Goal: Transaction & Acquisition: Purchase product/service

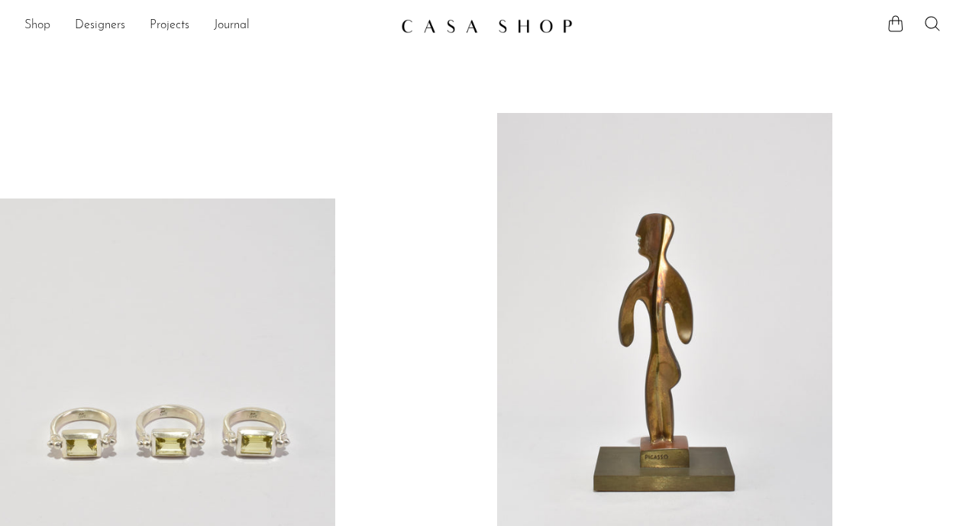
click at [38, 21] on link "Shop" at bounding box center [37, 26] width 26 height 20
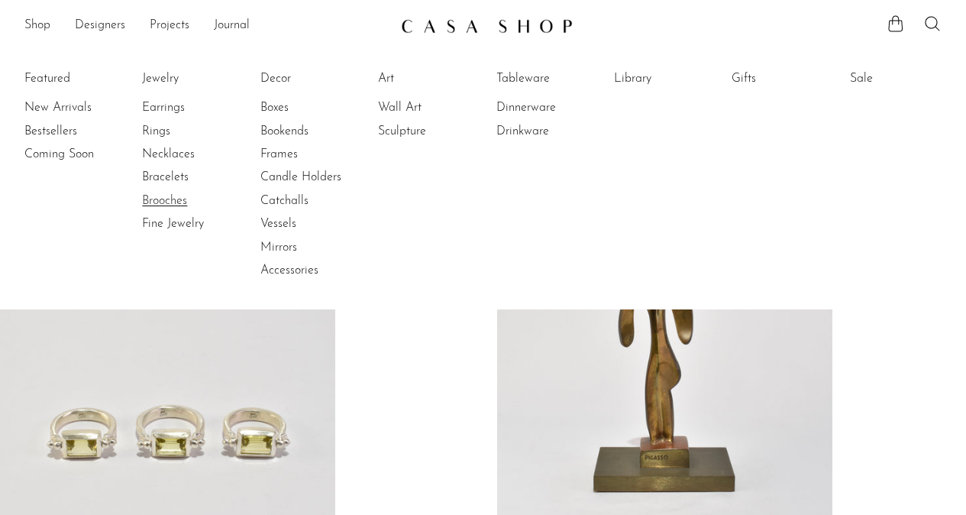
click at [184, 200] on link "Brooches" at bounding box center [199, 200] width 115 height 17
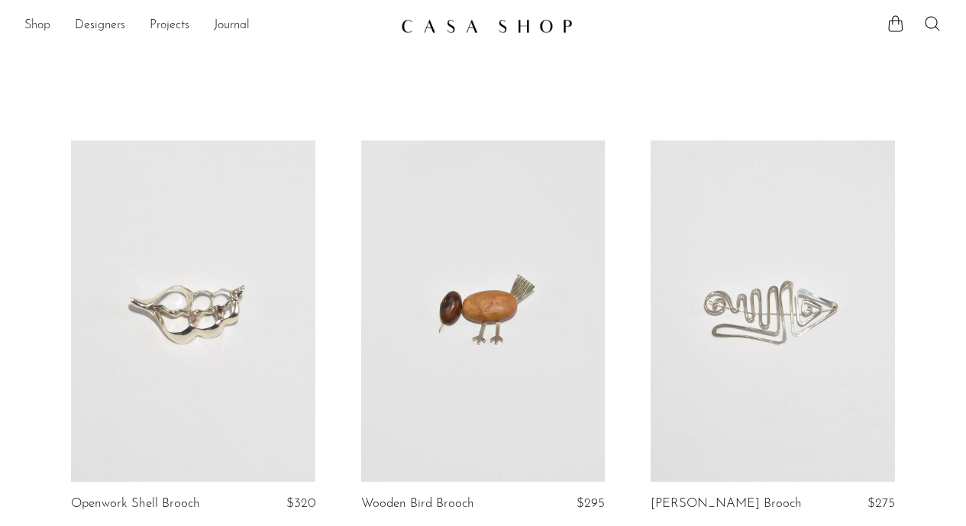
click at [46, 20] on link "Shop" at bounding box center [37, 26] width 26 height 20
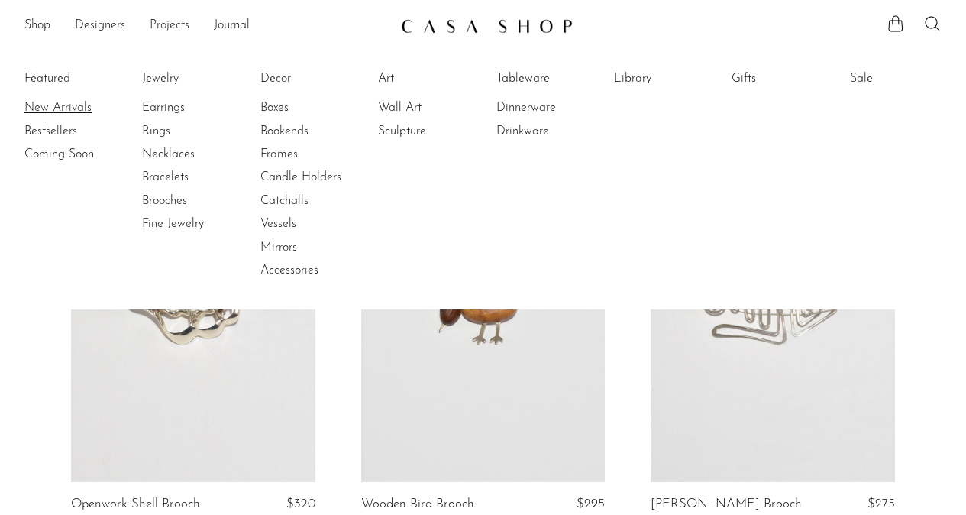
click at [61, 108] on link "New Arrivals" at bounding box center [81, 107] width 115 height 17
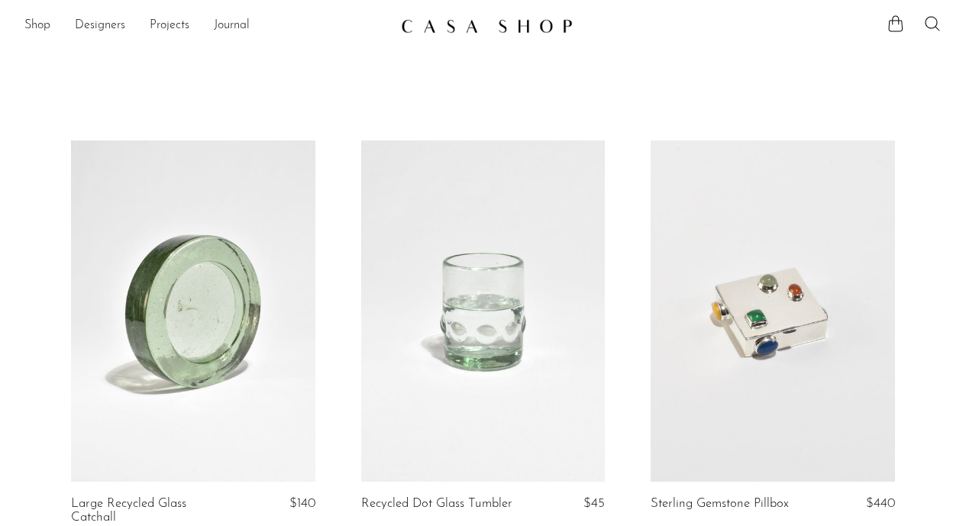
drag, startPoint x: 0, startPoint y: 0, endPoint x: 21, endPoint y: 331, distance: 331.4
click at [33, 27] on link "Shop" at bounding box center [37, 26] width 26 height 20
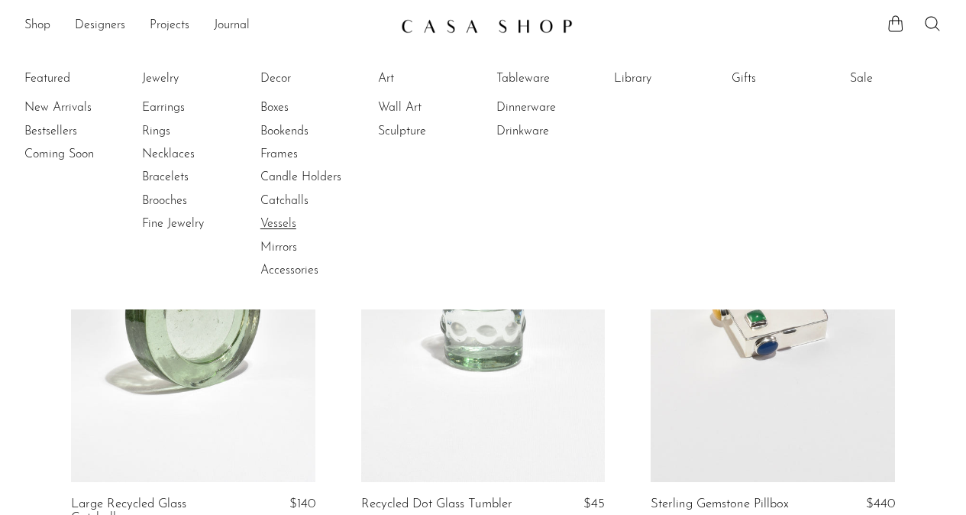
click at [291, 227] on link "Vessels" at bounding box center [317, 223] width 115 height 17
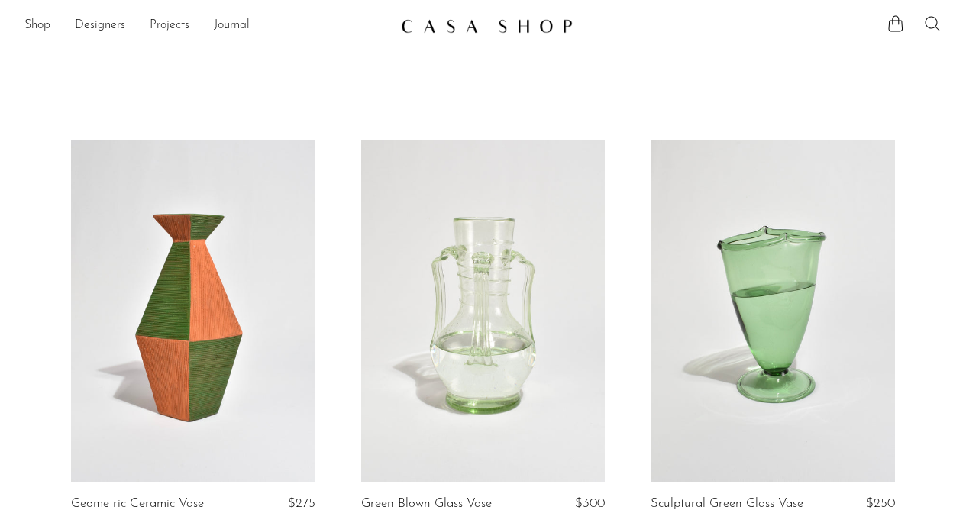
click at [929, 19] on icon at bounding box center [933, 24] width 18 height 18
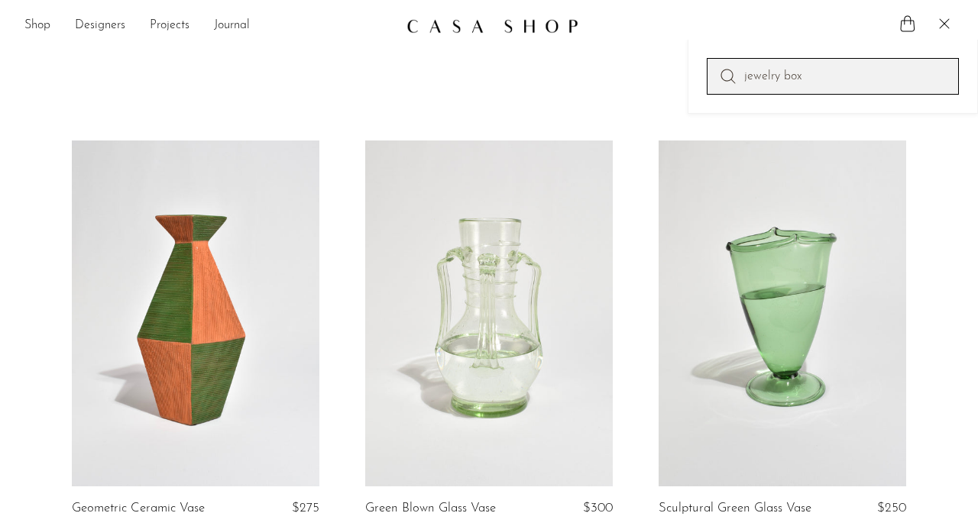
type input "jewelry box"
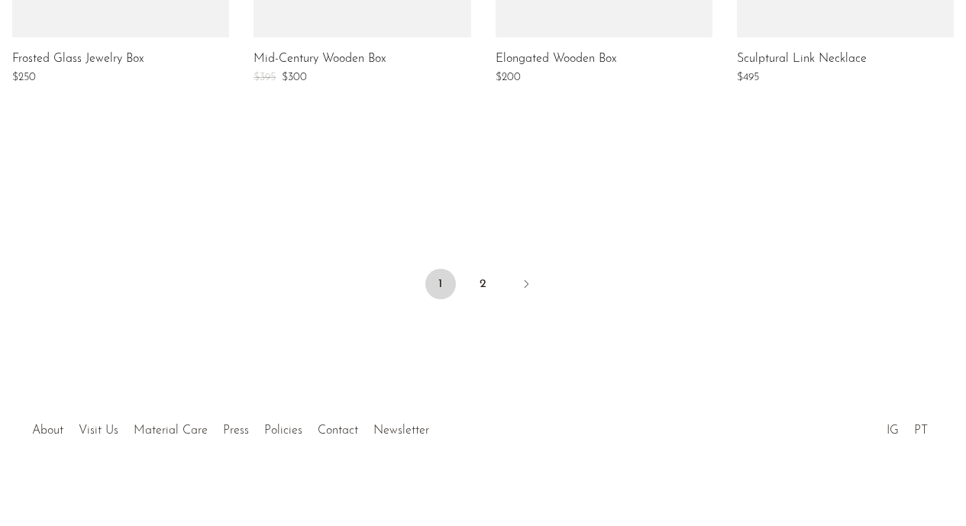
scroll to position [1362, 0]
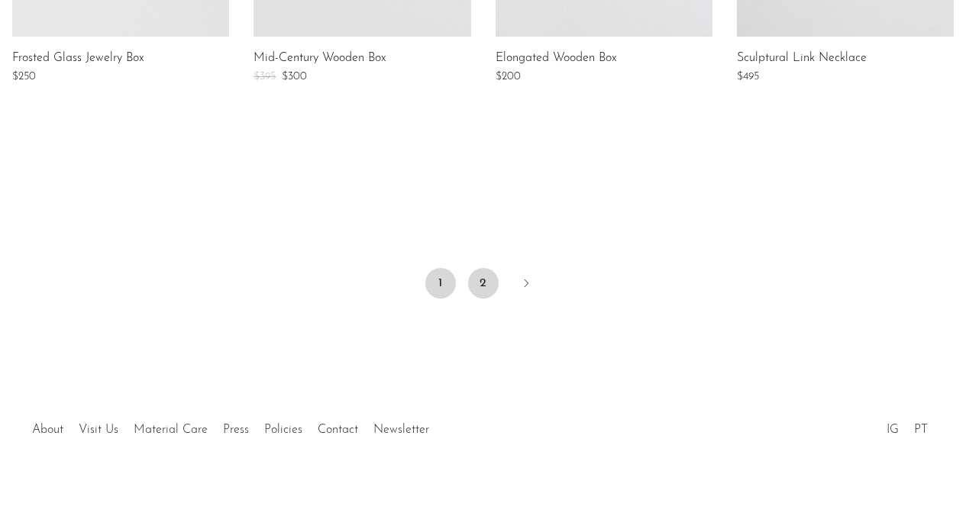
click at [478, 286] on link "2" at bounding box center [483, 283] width 31 height 31
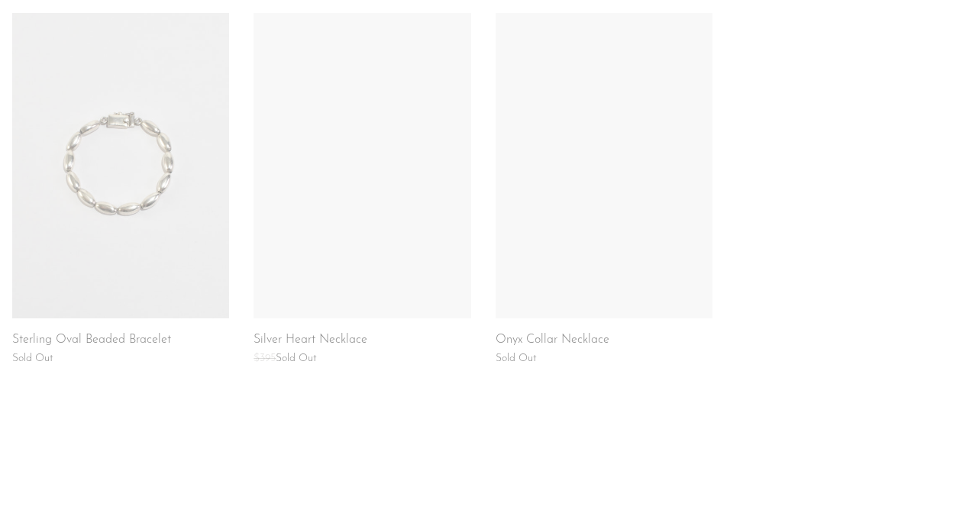
scroll to position [1367, 0]
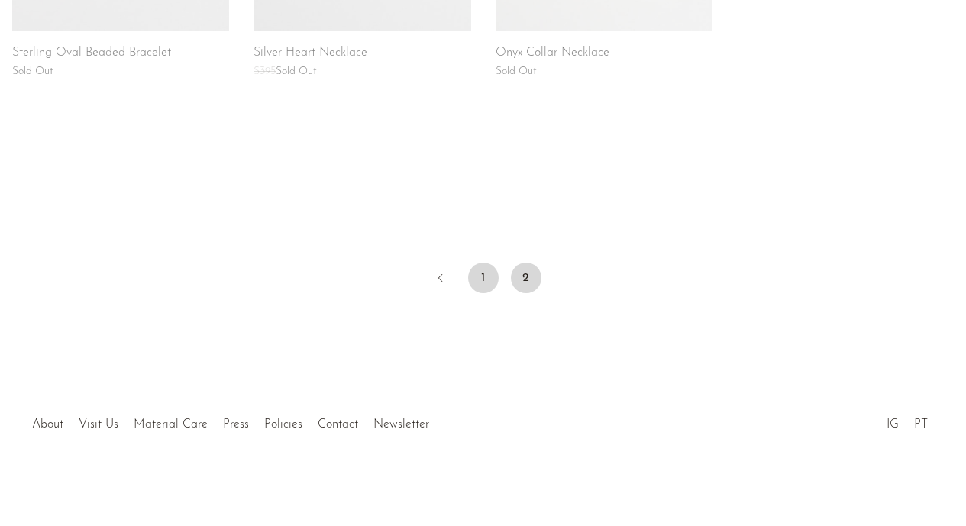
click at [477, 279] on link "1" at bounding box center [483, 278] width 31 height 31
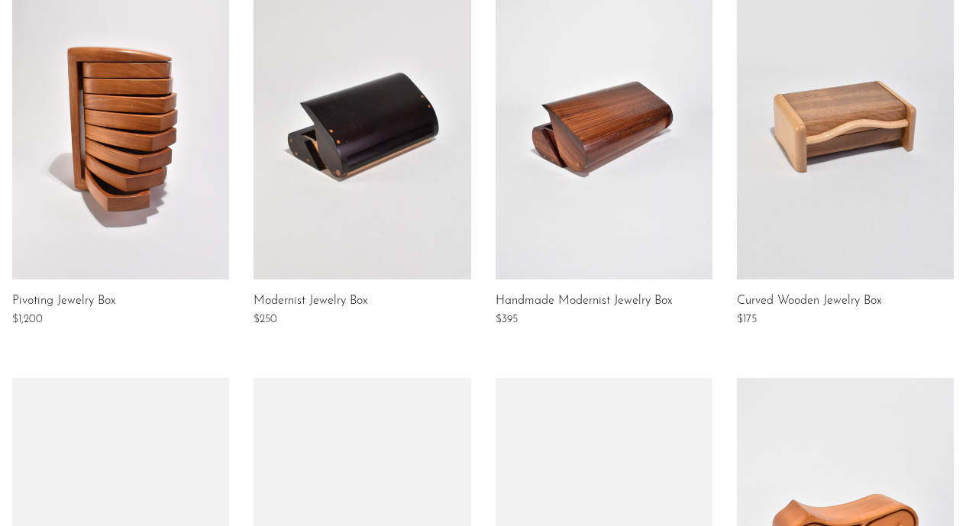
scroll to position [312, 0]
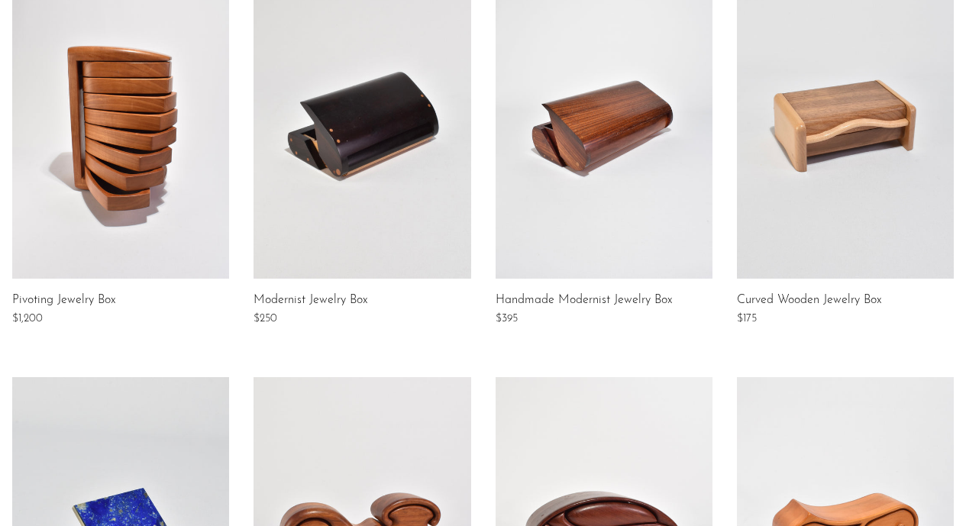
click at [607, 176] on link at bounding box center [604, 126] width 217 height 306
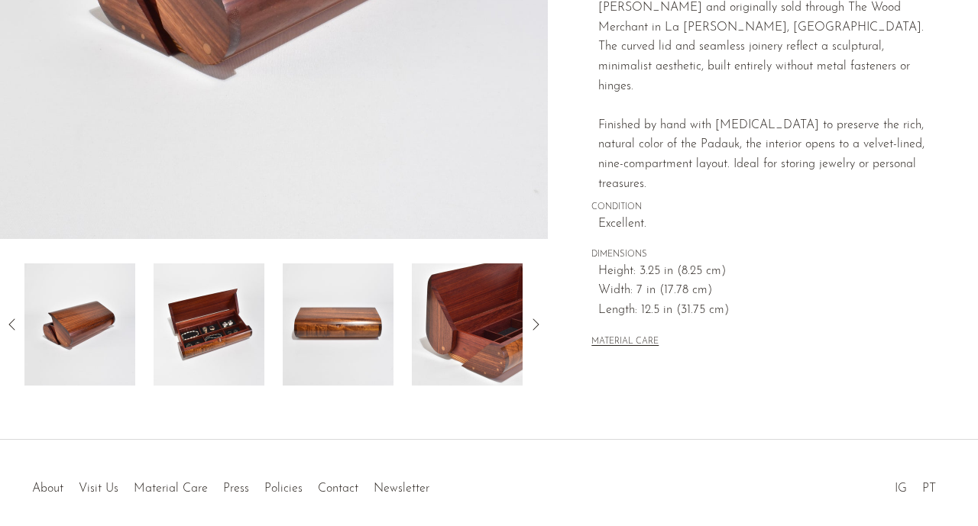
scroll to position [425, 0]
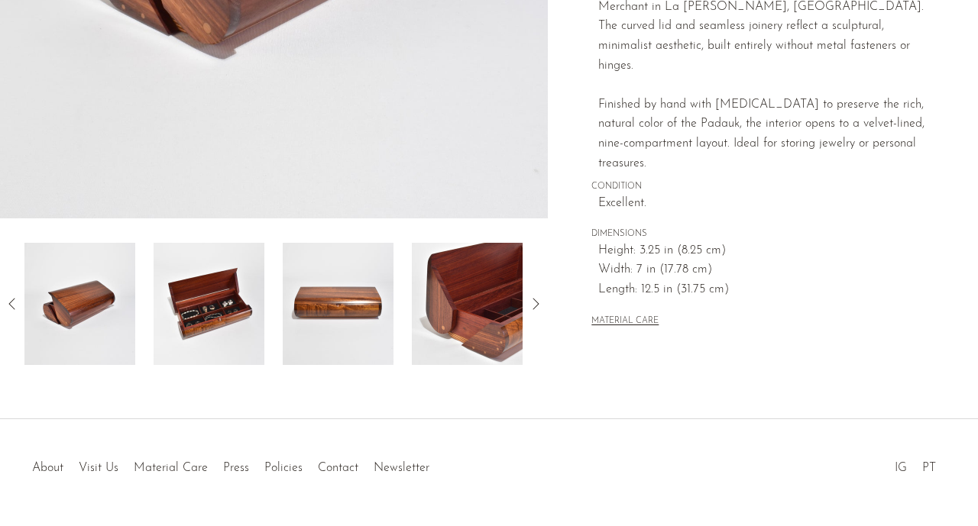
click at [339, 336] on img at bounding box center [338, 304] width 111 height 122
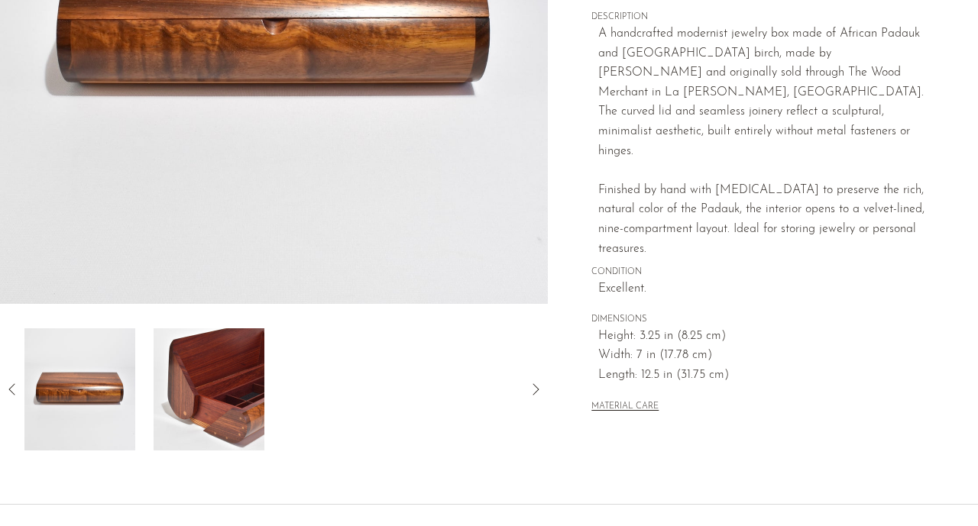
scroll to position [341, 0]
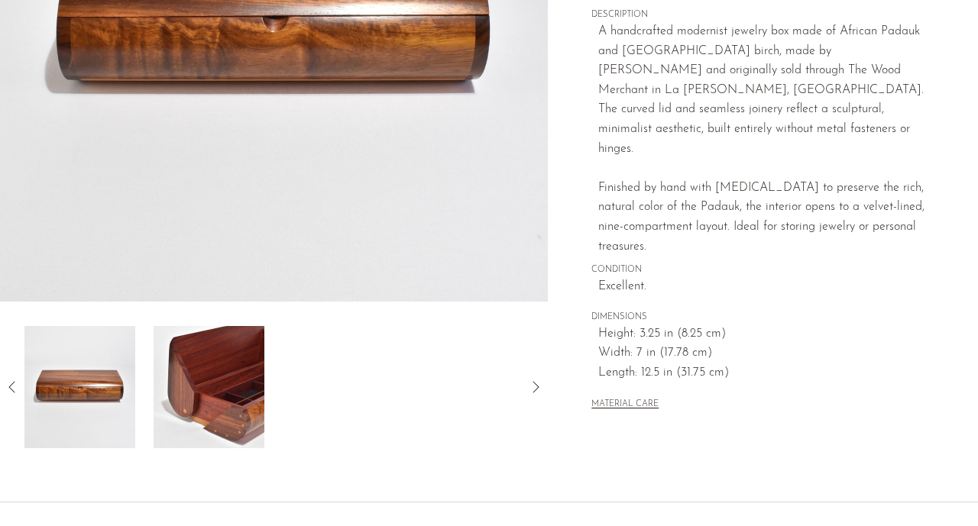
click at [215, 373] on img at bounding box center [209, 387] width 111 height 122
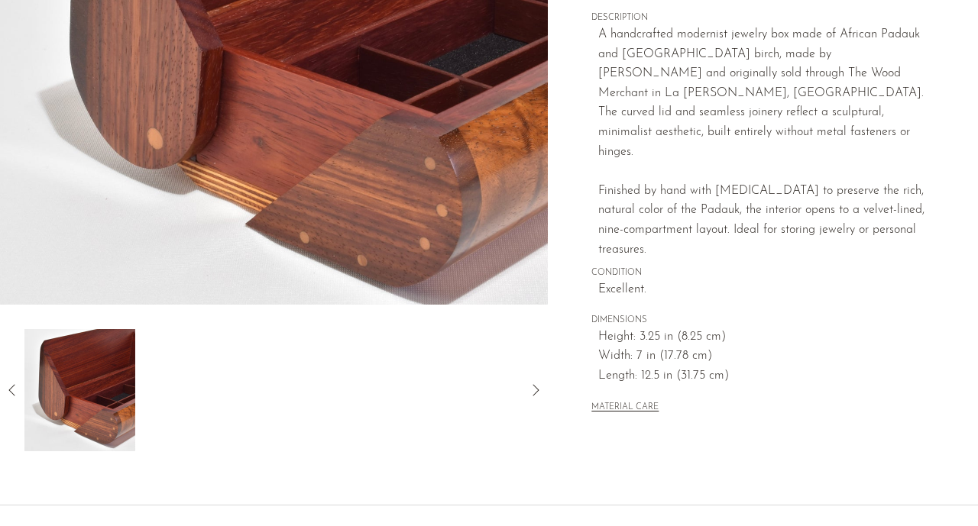
scroll to position [345, 0]
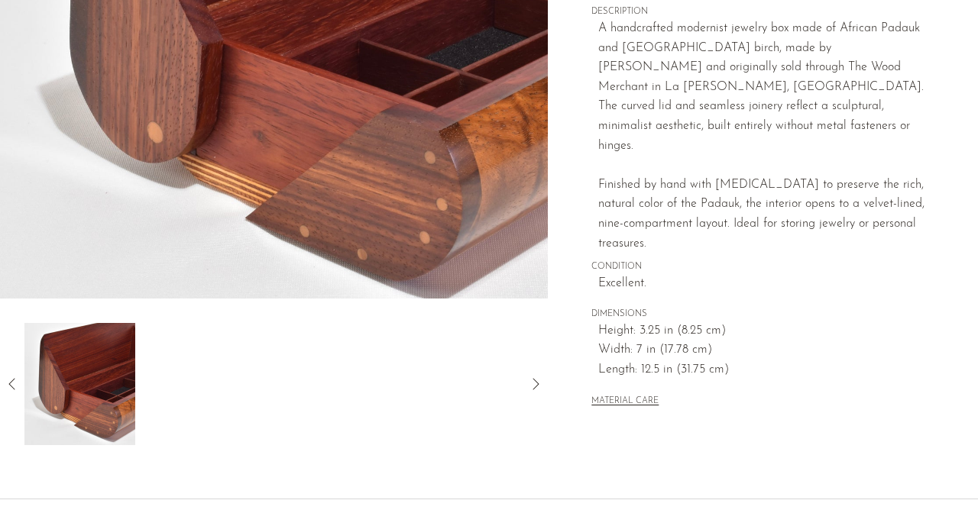
click at [11, 379] on icon at bounding box center [12, 384] width 18 height 18
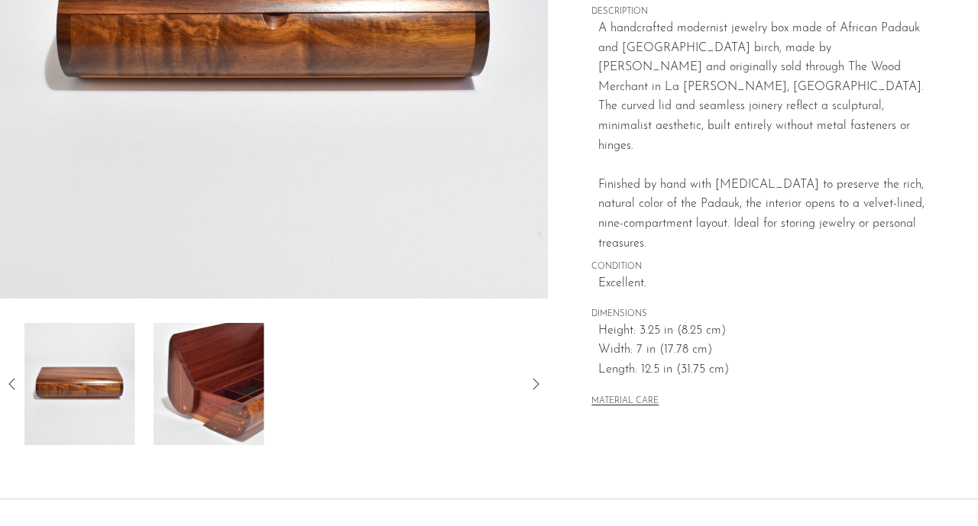
click at [11, 379] on icon at bounding box center [12, 384] width 18 height 18
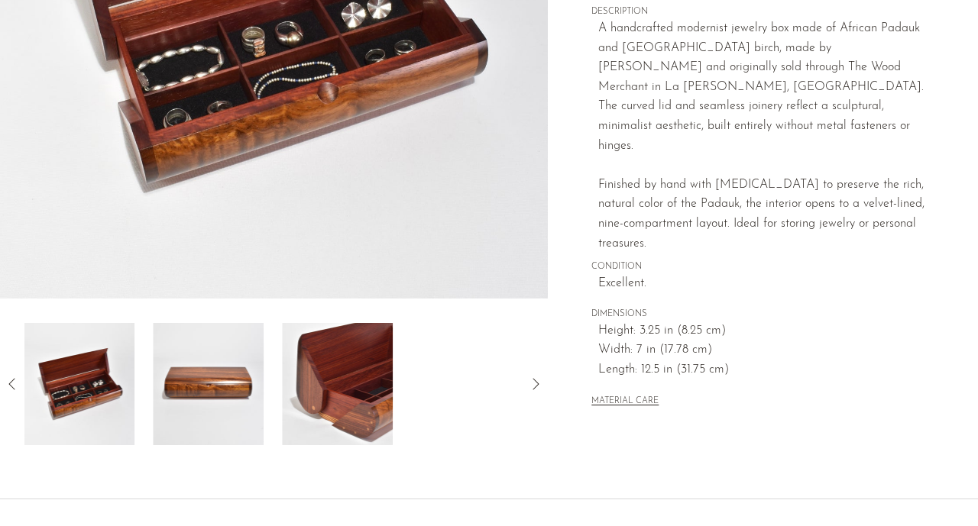
click at [11, 379] on icon at bounding box center [12, 384] width 18 height 18
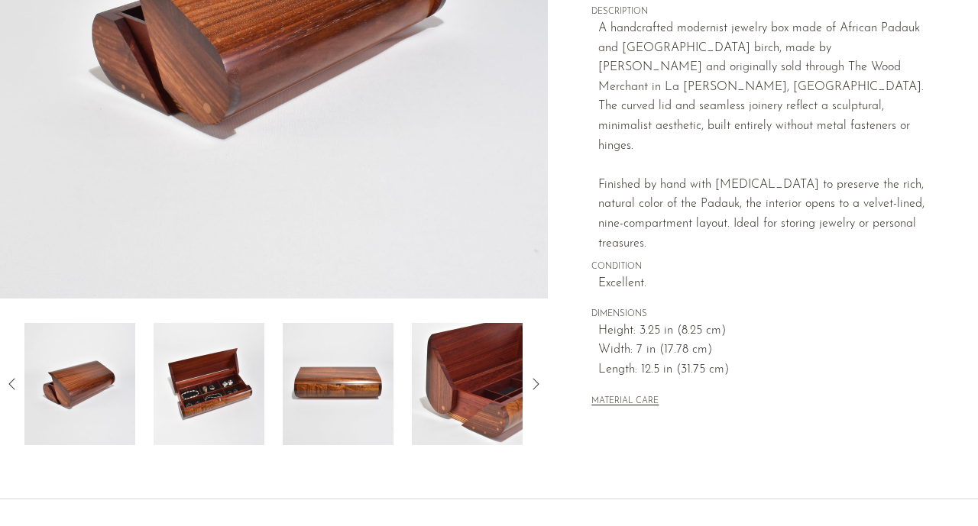
click at [228, 397] on img at bounding box center [209, 384] width 111 height 122
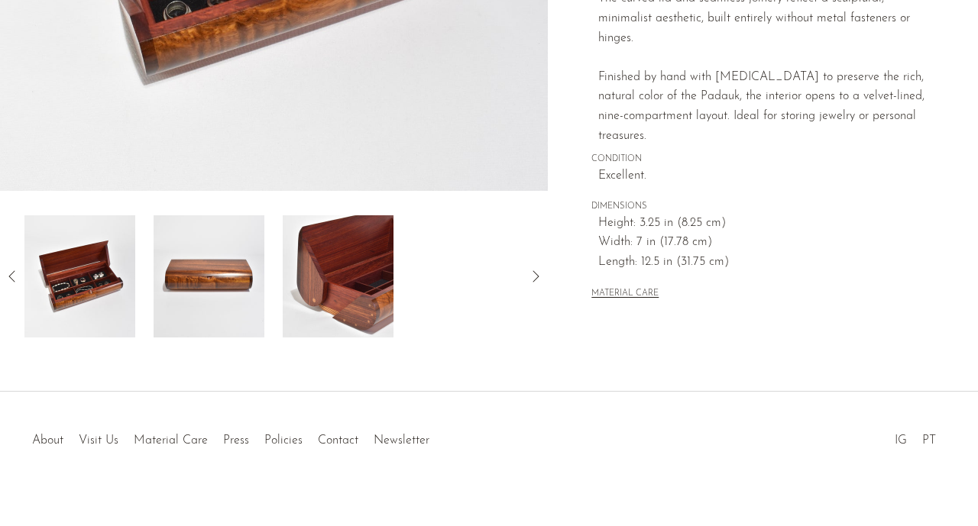
scroll to position [453, 0]
click at [7, 277] on icon at bounding box center [12, 276] width 18 height 18
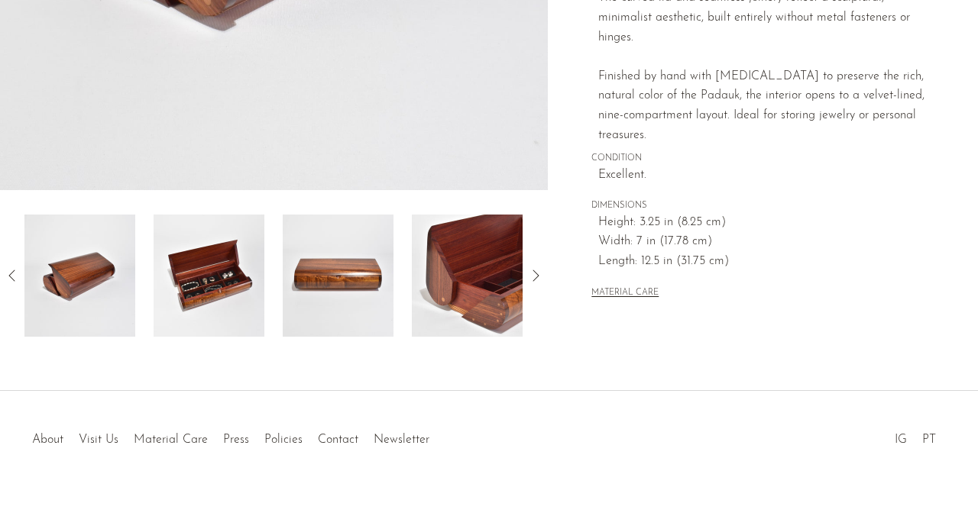
click at [7, 277] on icon at bounding box center [12, 276] width 18 height 18
click at [102, 275] on img at bounding box center [79, 276] width 111 height 122
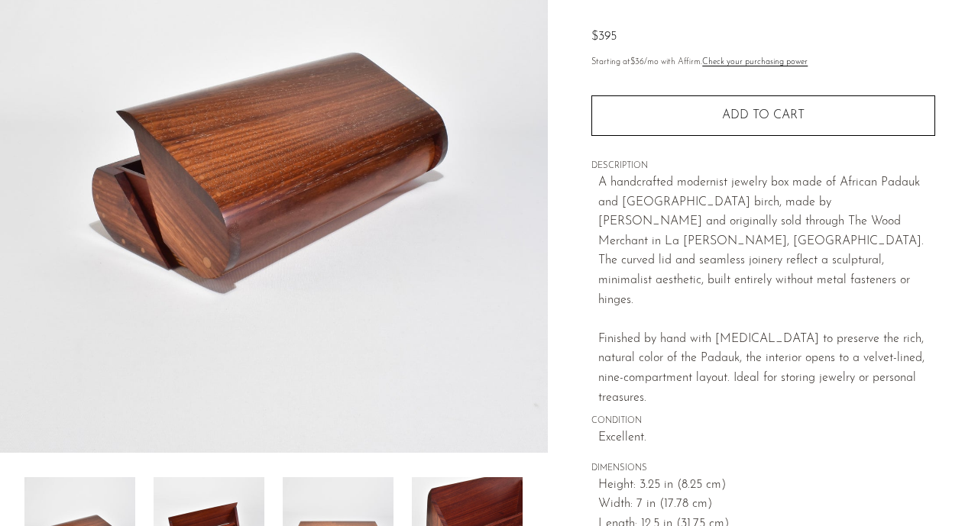
scroll to position [189, 0]
